Goal: Information Seeking & Learning: Learn about a topic

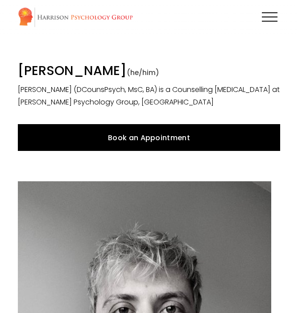
scroll to position [40, 0]
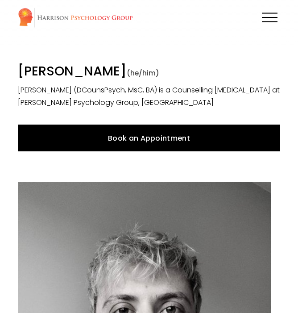
click at [264, 20] on div at bounding box center [270, 18] width 16 height 16
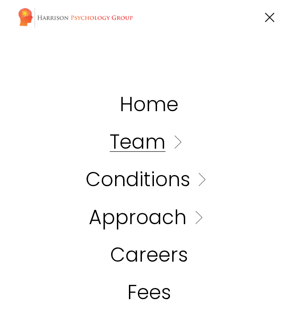
click at [156, 292] on link "Fees" at bounding box center [149, 293] width 44 height 20
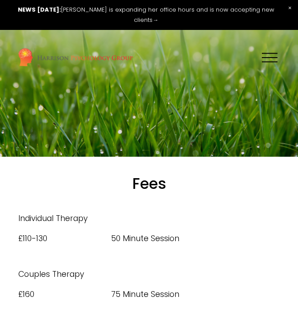
click at [266, 54] on div at bounding box center [270, 58] width 16 height 16
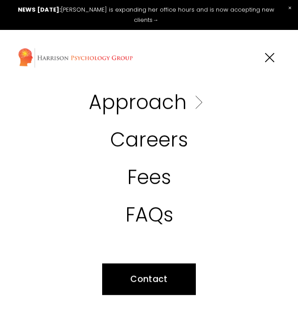
scroll to position [111, 0]
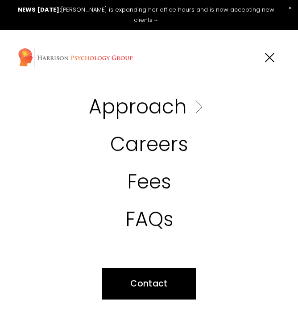
click at [188, 113] on link "Folder: Approach" at bounding box center [149, 106] width 121 height 20
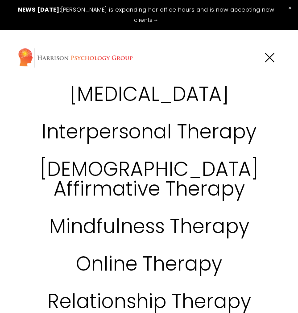
scroll to position [375, 0]
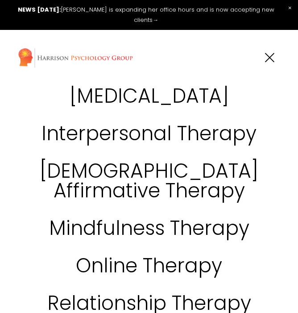
click at [142, 169] on link "[DEMOGRAPHIC_DATA] Affirmative Therapy" at bounding box center [149, 180] width 251 height 39
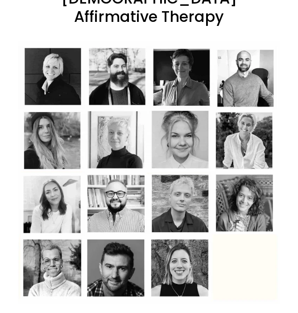
scroll to position [186, 0]
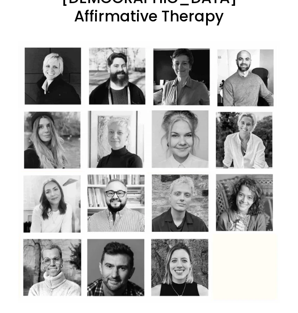
click at [171, 168] on div at bounding box center [149, 172] width 263 height 263
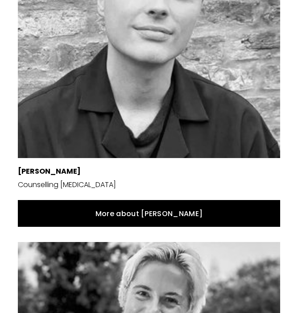
scroll to position [2831, 0]
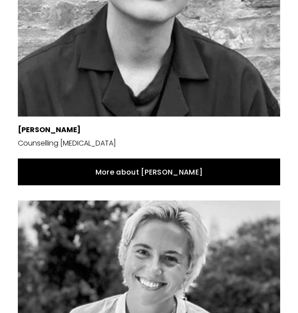
click at [159, 174] on link "More about [PERSON_NAME]" at bounding box center [149, 172] width 263 height 27
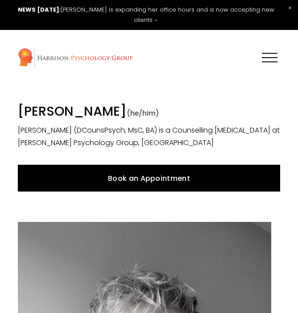
click at [267, 47] on div "Skip to Content Home Team" at bounding box center [149, 58] width 298 height 56
click at [267, 55] on div at bounding box center [270, 58] width 16 height 16
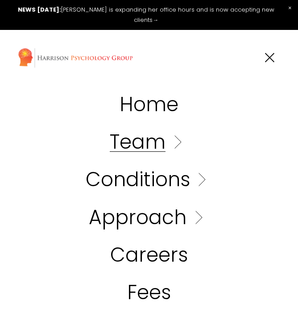
click at [177, 142] on link "Folder: Team" at bounding box center [149, 142] width 79 height 20
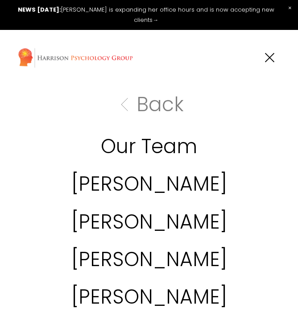
click at [155, 147] on link "Our Team" at bounding box center [149, 147] width 96 height 20
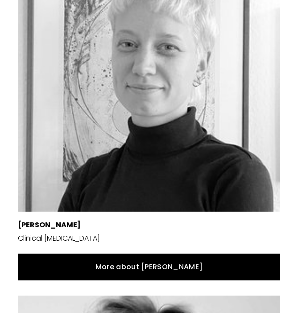
scroll to position [2052, 0]
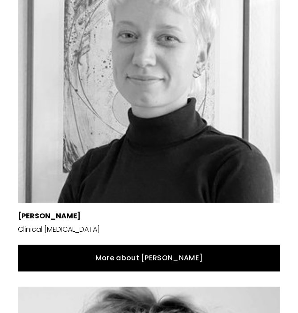
click at [138, 270] on link "More about [PERSON_NAME]" at bounding box center [149, 258] width 263 height 27
click at [135, 255] on link "More about [PERSON_NAME]" at bounding box center [149, 258] width 263 height 27
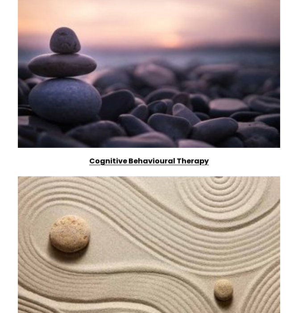
scroll to position [1322, 0]
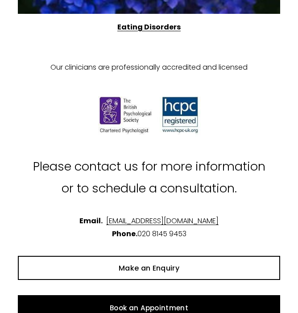
scroll to position [9727, 0]
